Goal: Information Seeking & Learning: Learn about a topic

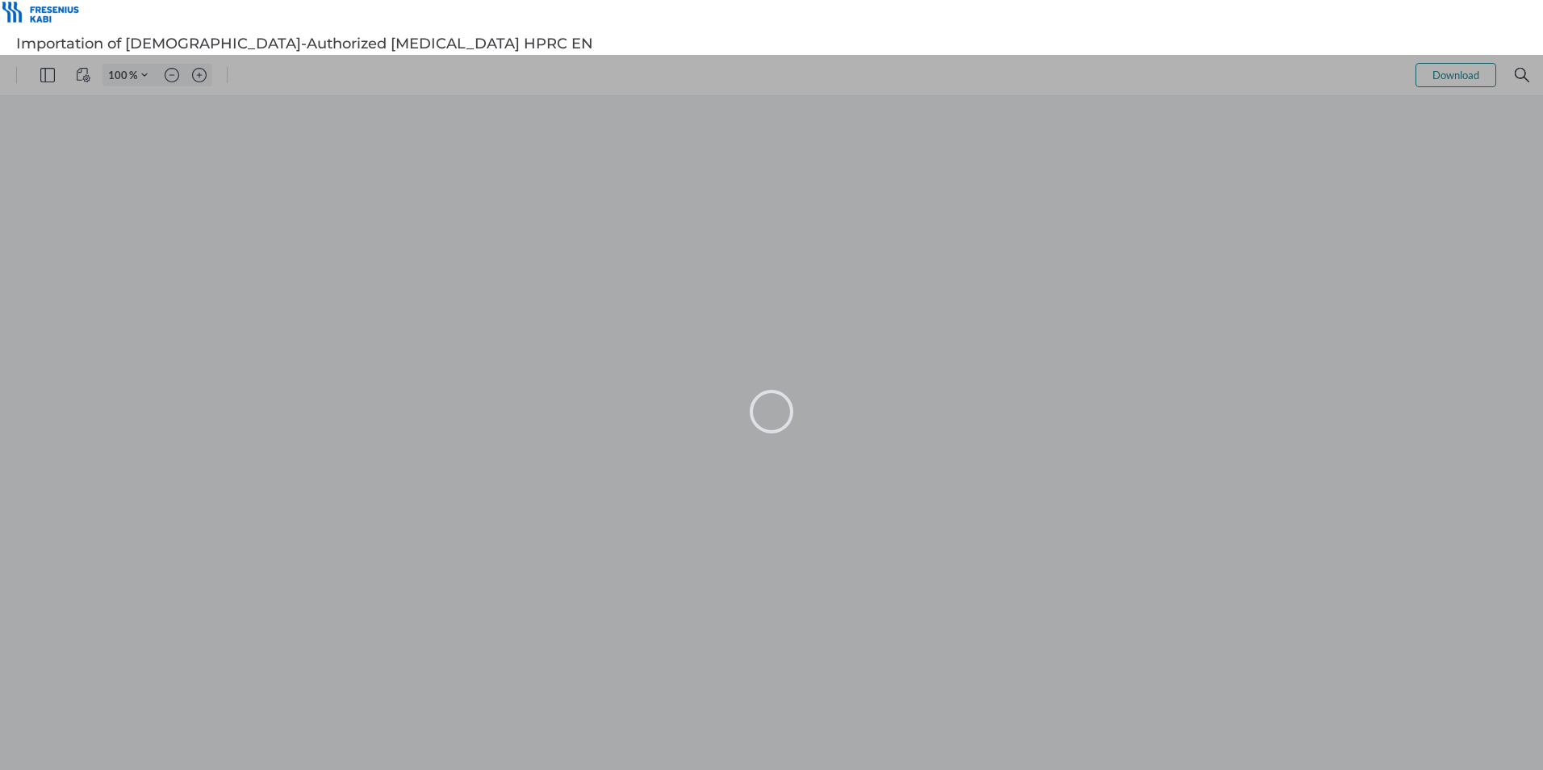
type input "105"
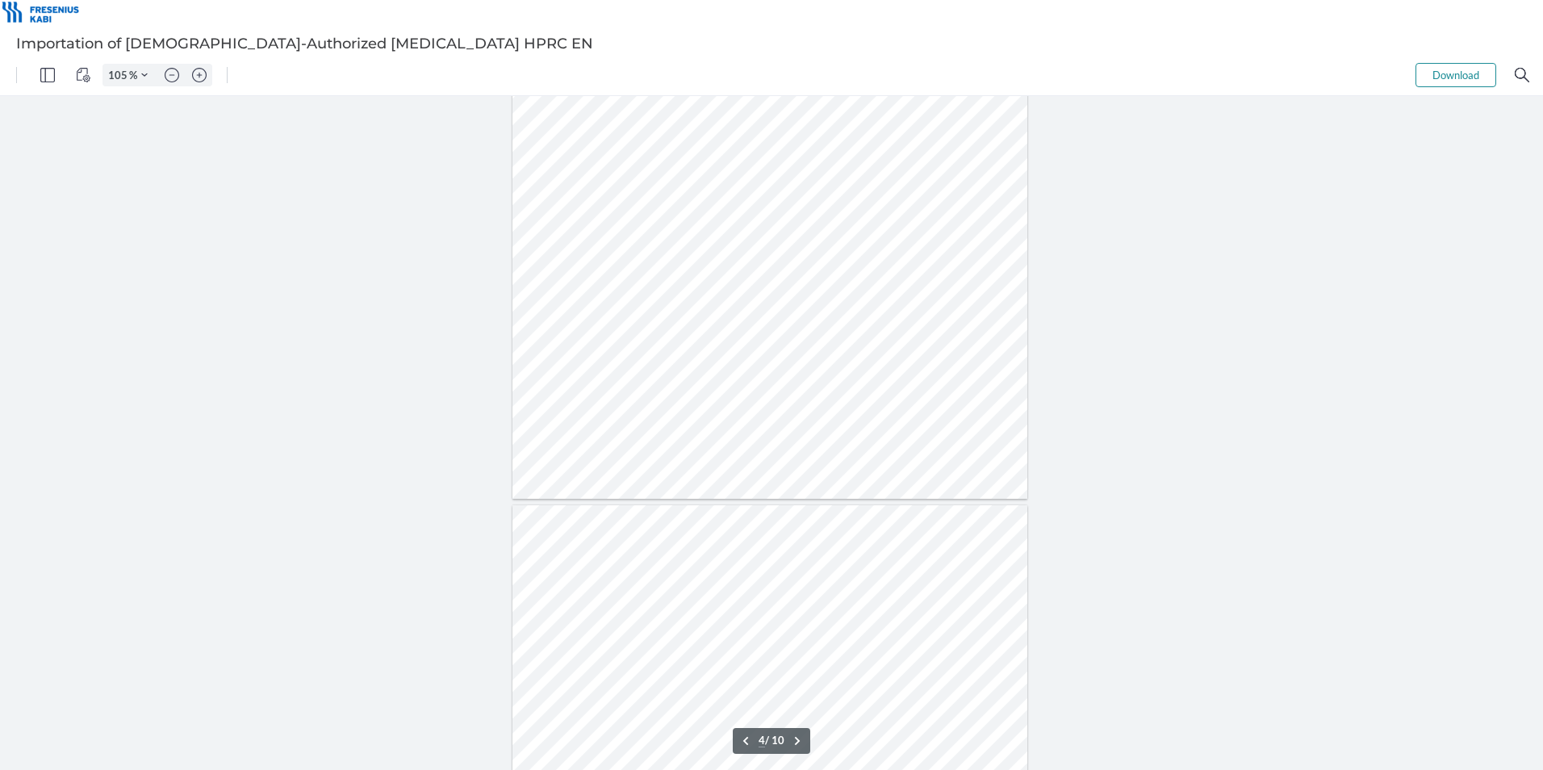
scroll to position [2260, 0]
type input "7"
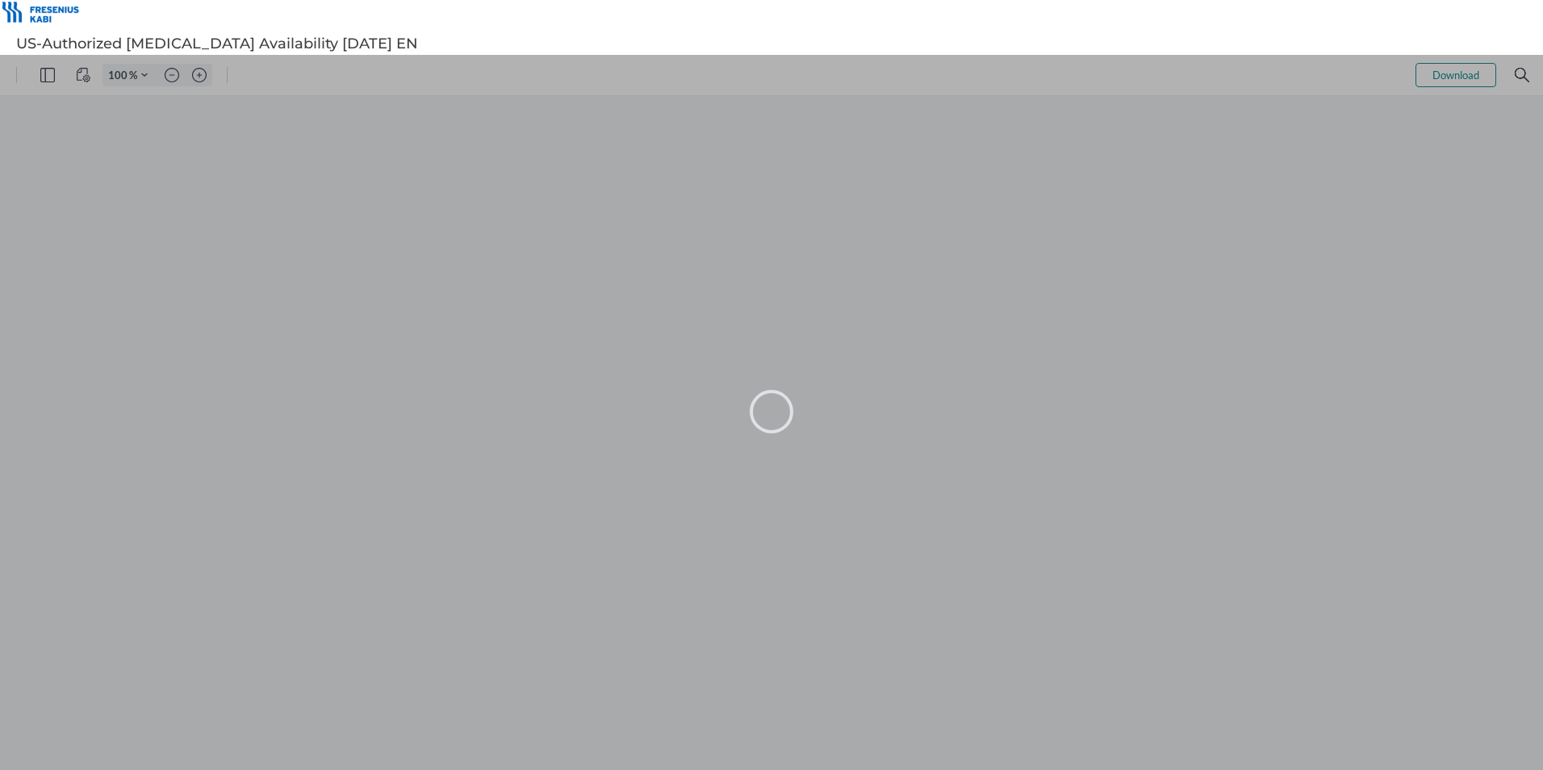
type input "105"
